Goal: Obtain resource: Download file/media

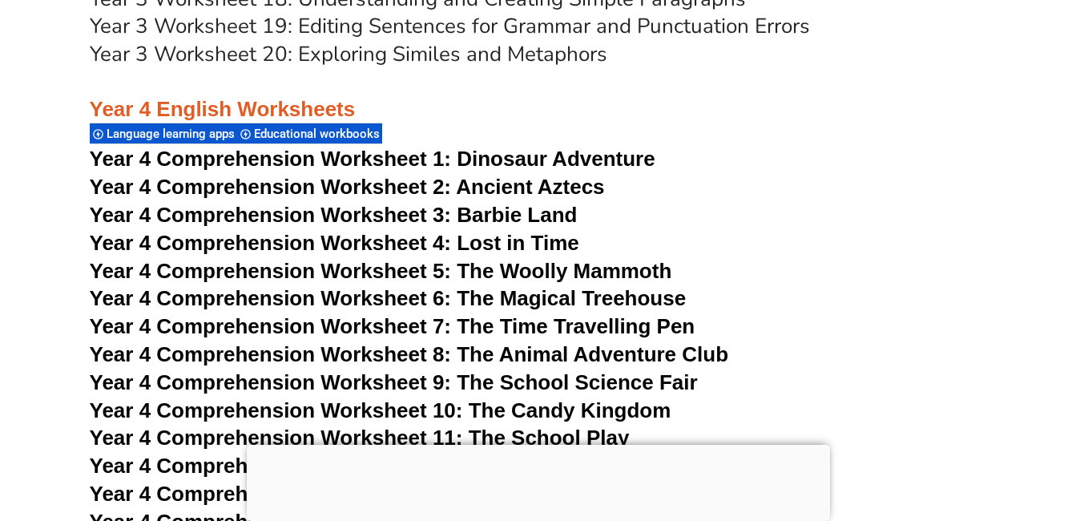
click at [502, 243] on span "Year 4 Comprehension Worksheet 4: Lost in Time" at bounding box center [335, 243] width 490 height 24
